Goal: Find specific page/section: Find specific page/section

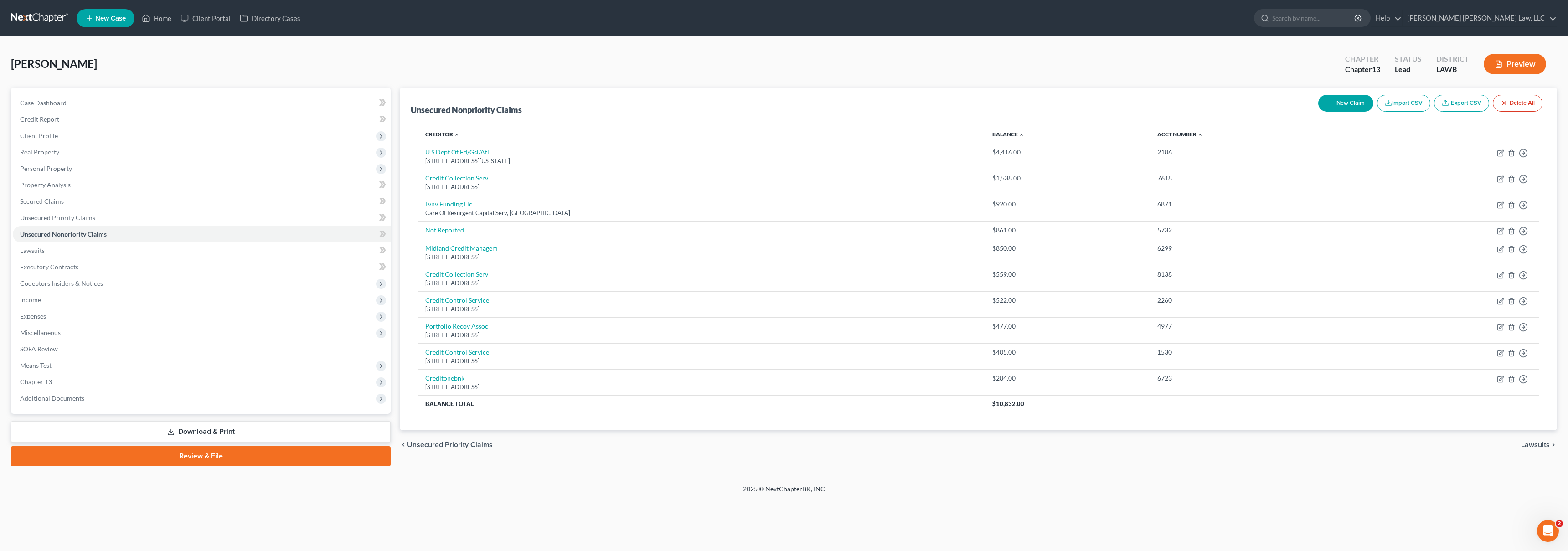
click at [32, 19] on link at bounding box center [40, 18] width 58 height 17
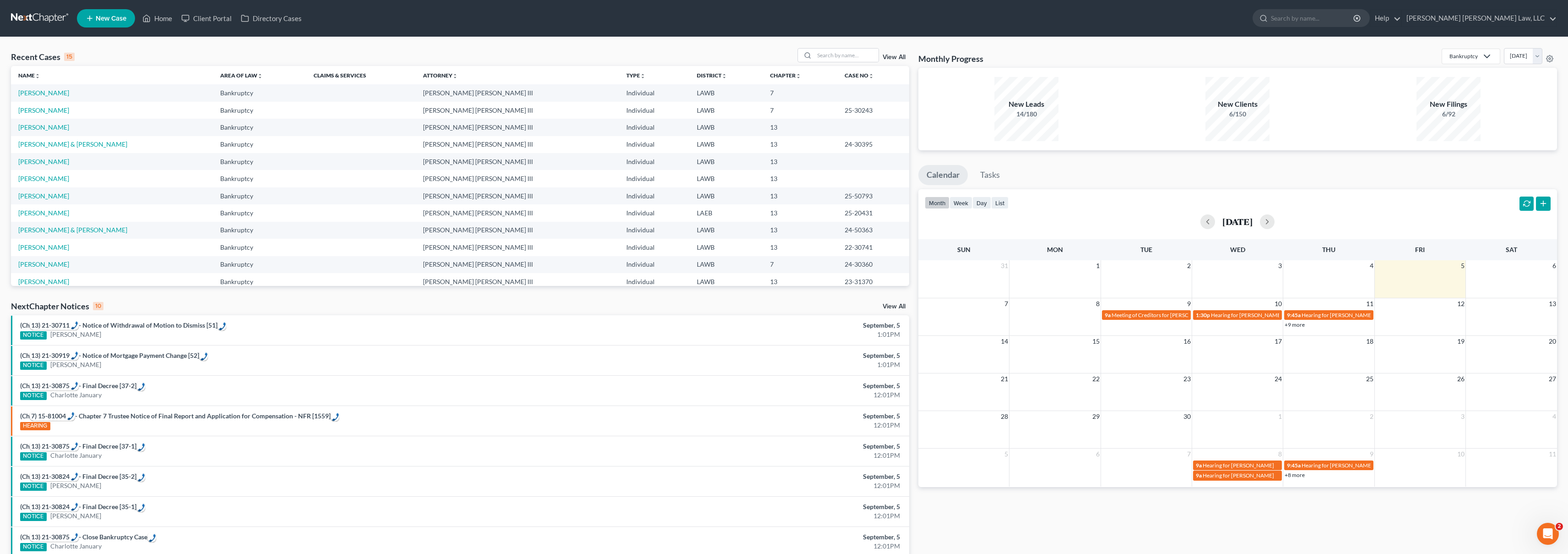
click at [62, 17] on link at bounding box center [40, 18] width 59 height 17
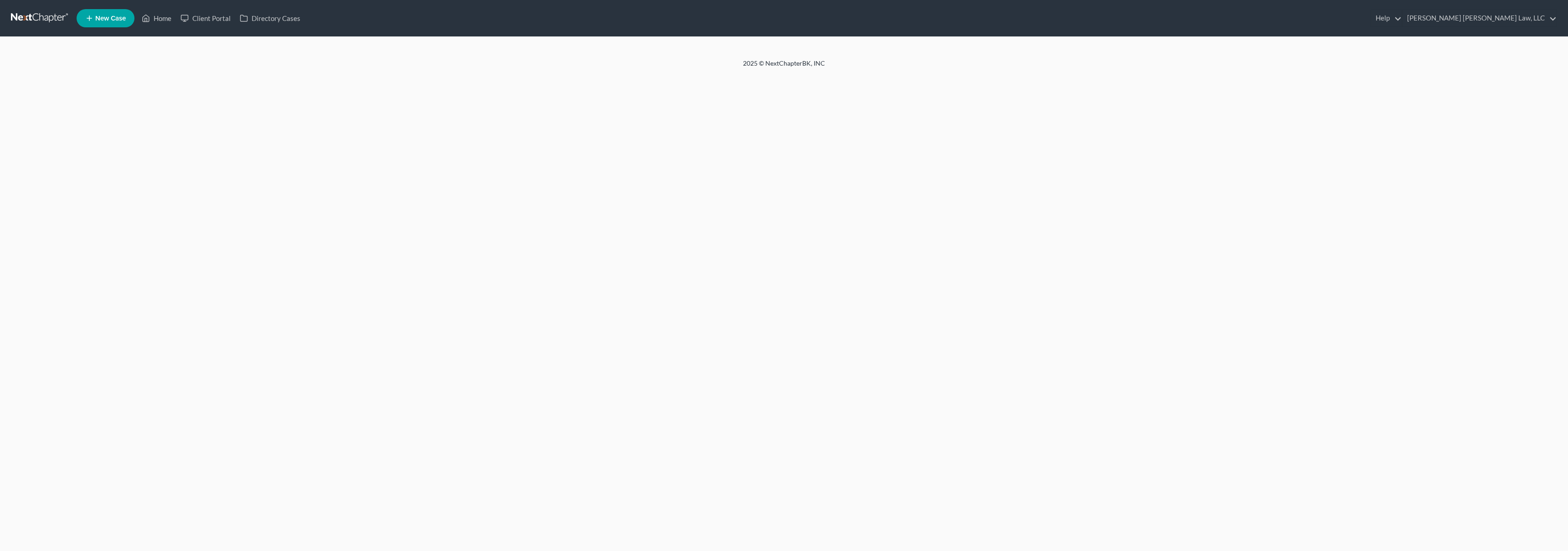
click at [849, 54] on div at bounding box center [784, 47] width 1568 height 22
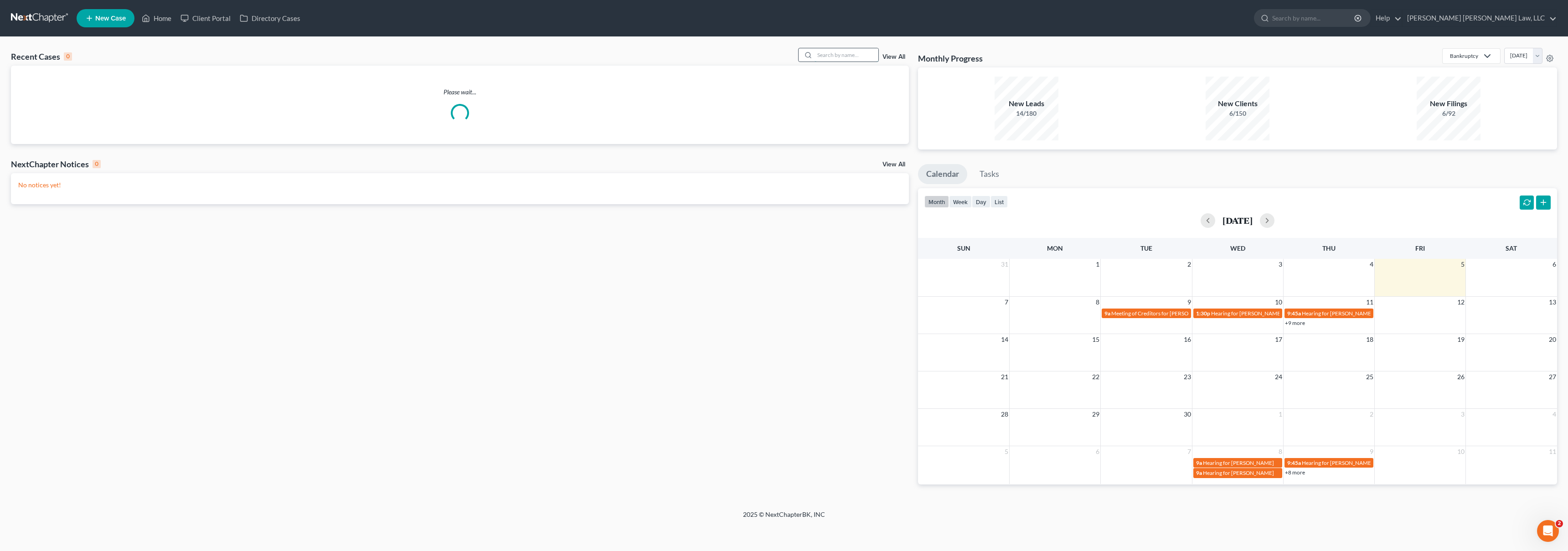
click at [832, 56] on input "search" at bounding box center [845, 55] width 63 height 13
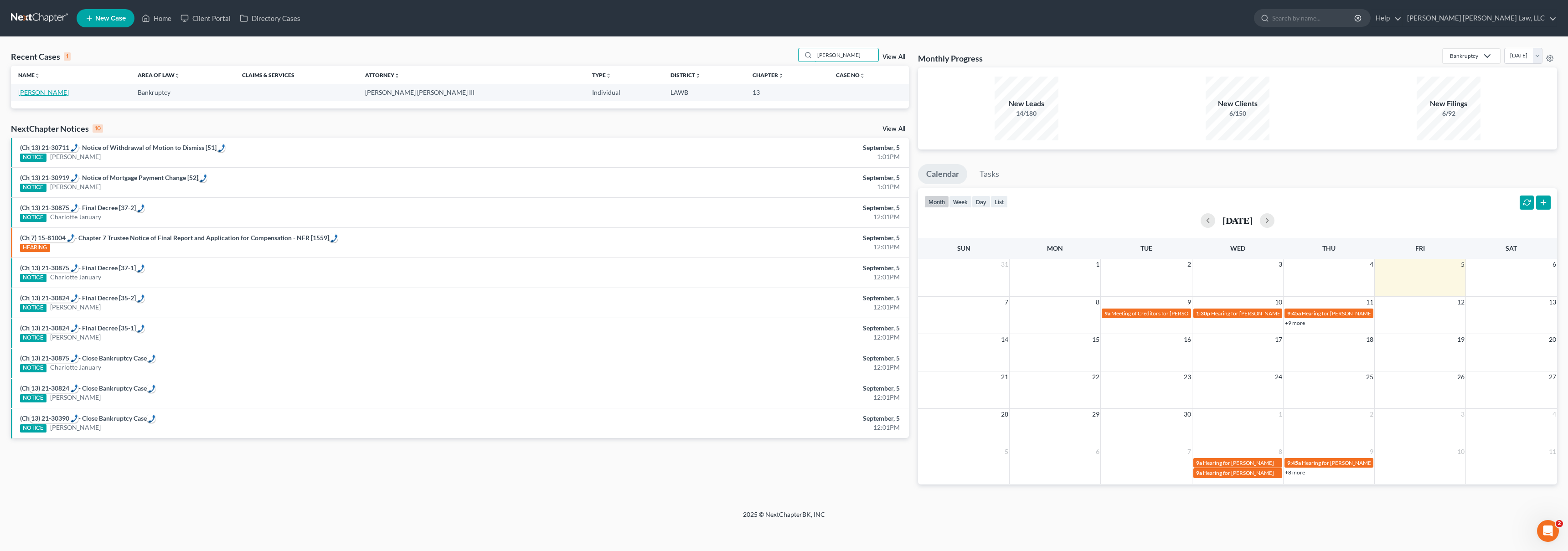
type input "[PERSON_NAME]"
click at [50, 93] on link "[PERSON_NAME]" at bounding box center [43, 92] width 50 height 8
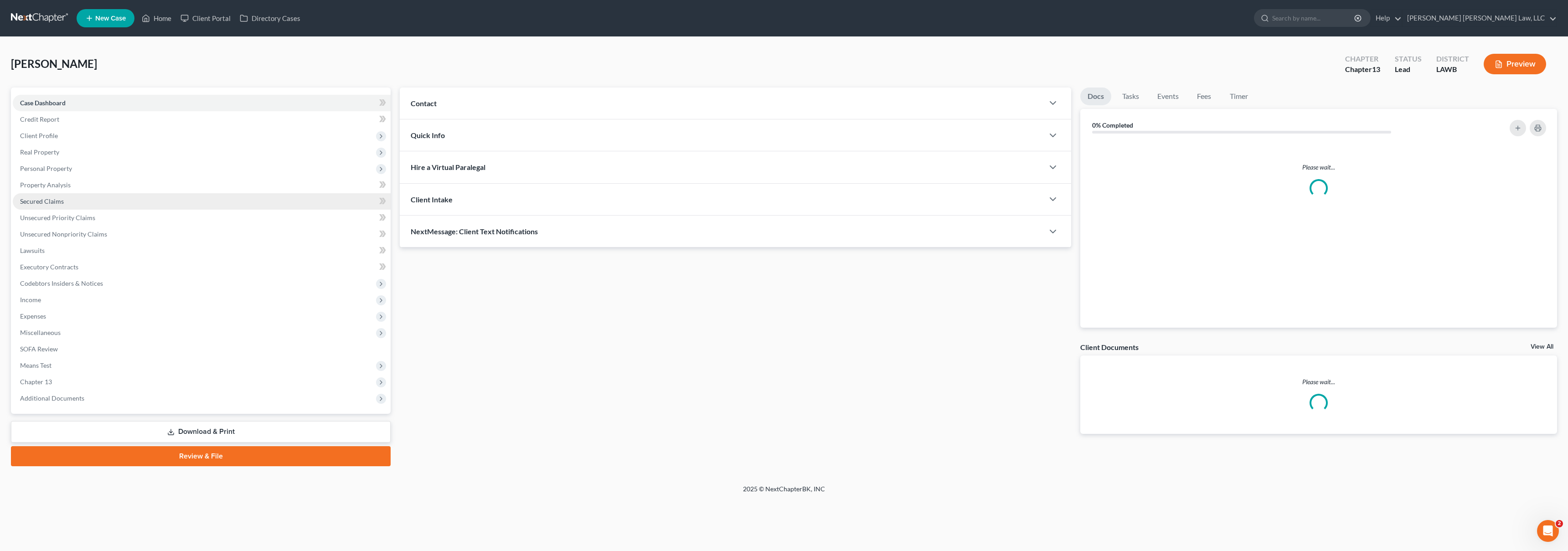
click at [48, 199] on span "Secured Claims" at bounding box center [42, 201] width 43 height 8
